Goal: Communication & Community: Answer question/provide support

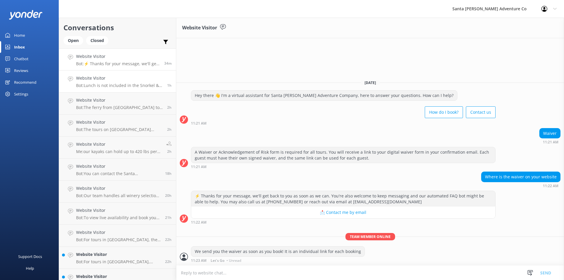
click at [131, 85] on p "Bot: Lunch is not included in the Snorkel & Kayak Tour, so you will need to bri…" at bounding box center [119, 85] width 87 height 5
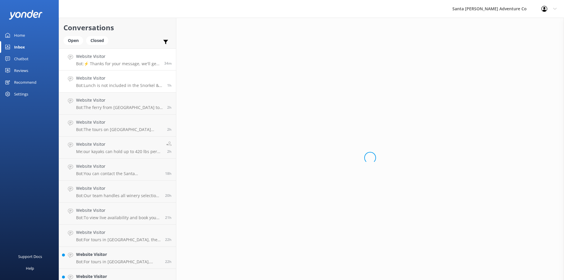
click at [115, 62] on p "Bot: ⚡ Thanks for your message, we'll get back to you as soon as we can. You're…" at bounding box center [118, 63] width 84 height 5
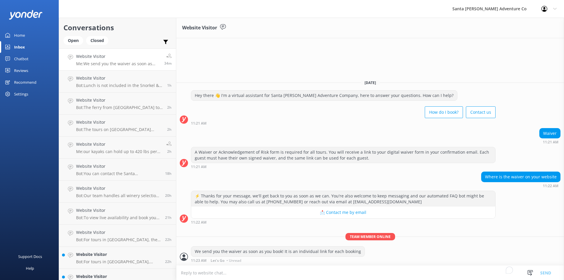
click at [321, 270] on textarea "To enrich screen reader interactions, please activate Accessibility in Grammarl…" at bounding box center [369, 272] width 387 height 14
click at [238, 88] on div "[DATE] Hey there 👋 I'm a virtual assistant for Santa [PERSON_NAME] Adventure Co…" at bounding box center [369, 170] width 387 height 190
click at [91, 54] on h4 "Website Visitor" at bounding box center [118, 56] width 84 height 6
click at [88, 86] on p "Bot: Lunch is not included in the Snorkel & Kayak Tour, so you will need to bri…" at bounding box center [119, 85] width 87 height 5
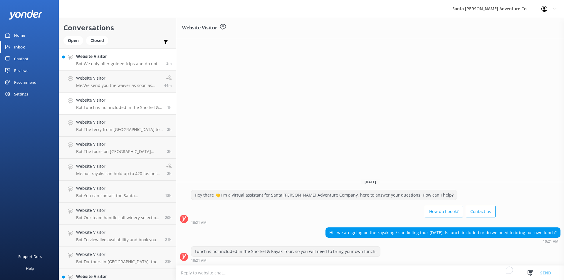
click at [103, 65] on p "Bot: We only offer guided trips and do not rent equipment." at bounding box center [119, 63] width 86 height 5
